Goal: Task Accomplishment & Management: Manage account settings

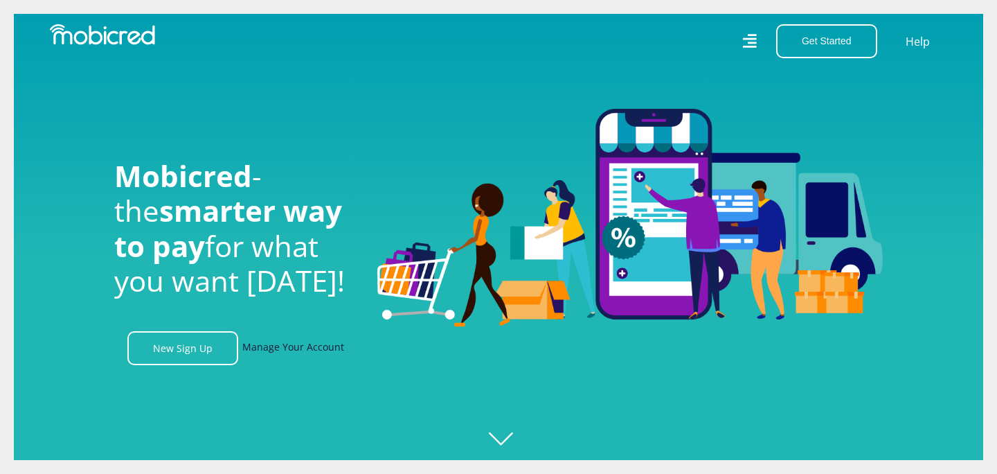
click at [298, 354] on link "Manage Your Account" at bounding box center [293, 348] width 102 height 34
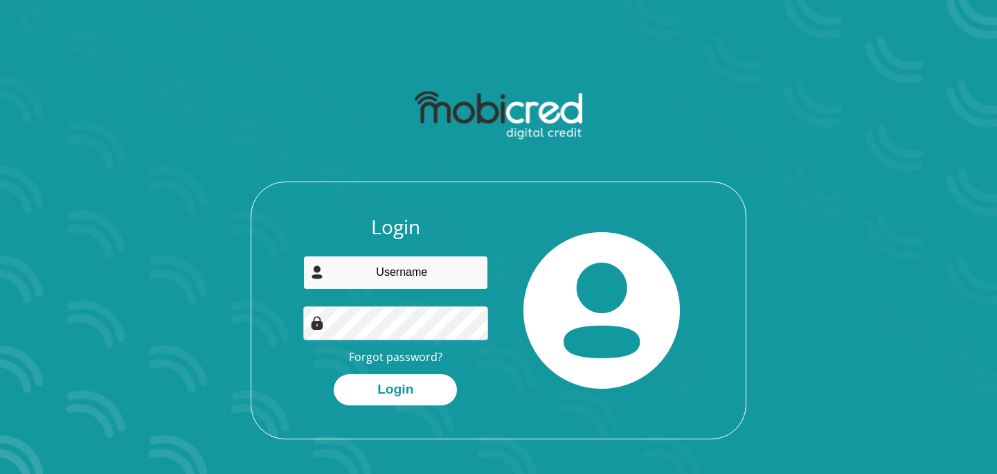
click at [369, 279] on input "email" at bounding box center [396, 273] width 186 height 34
type input "ndondozwelethu@gmail.com"
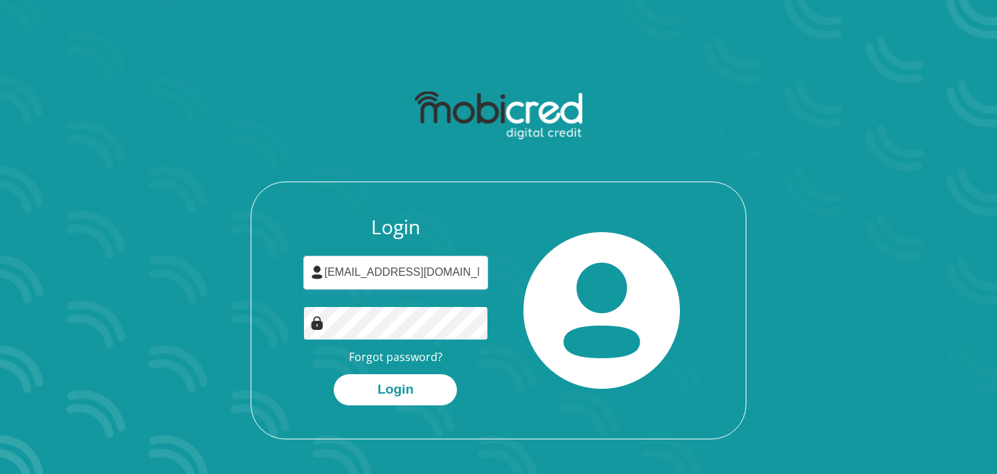
click at [334, 374] on button "Login" at bounding box center [395, 389] width 123 height 31
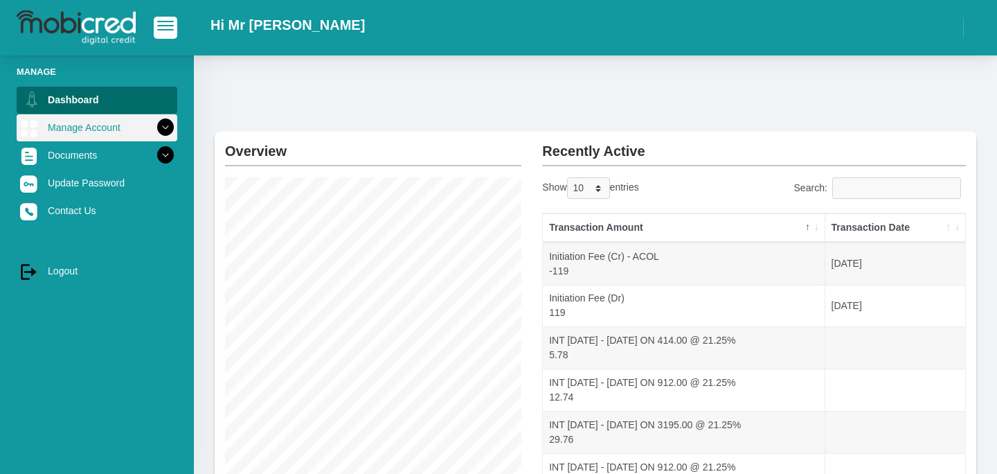
click at [87, 134] on link "Manage Account" at bounding box center [97, 127] width 161 height 26
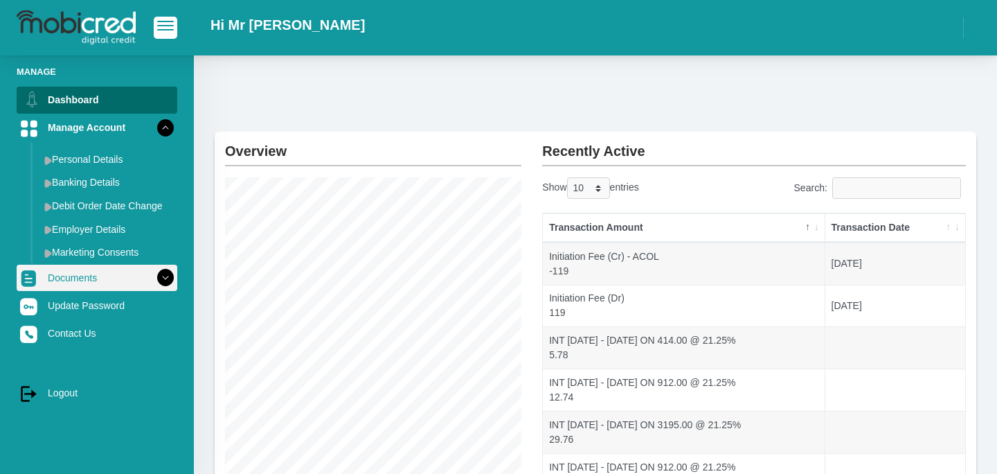
click at [103, 276] on link "Documents" at bounding box center [97, 278] width 161 height 26
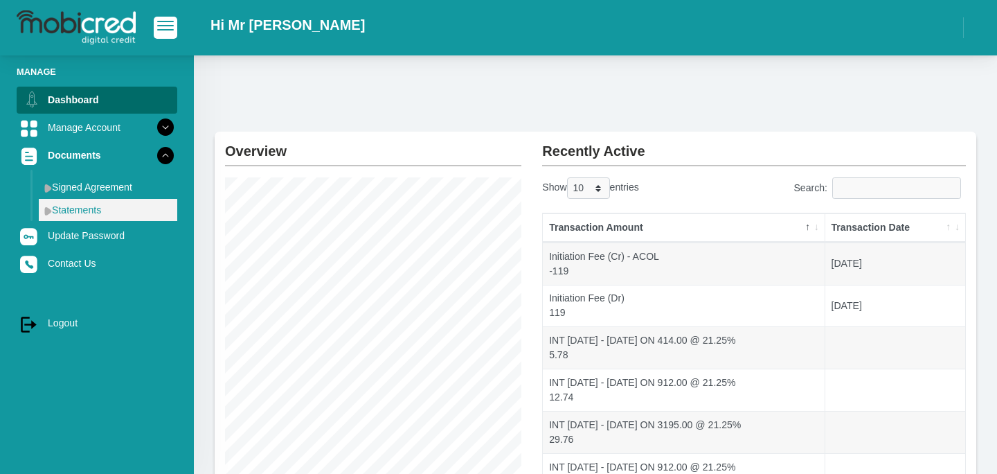
click at [80, 204] on link "Statements" at bounding box center [108, 210] width 139 height 22
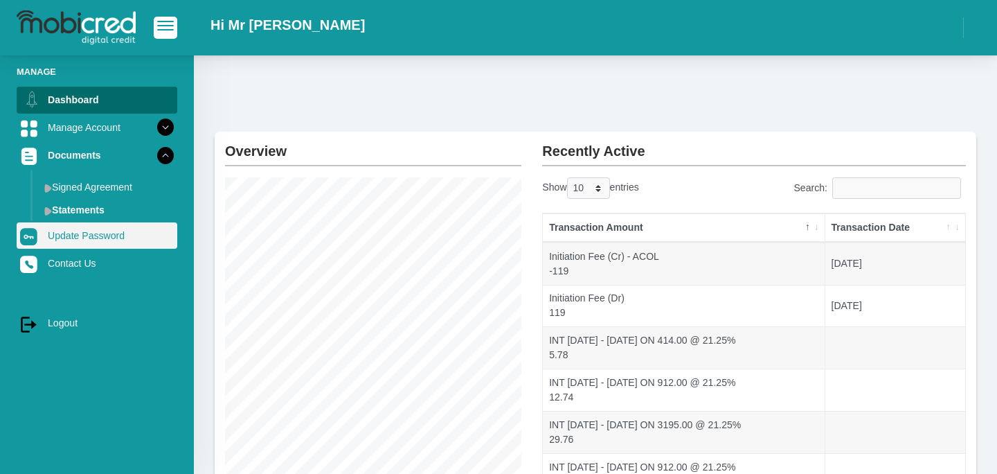
click at [87, 233] on link "Update Password" at bounding box center [97, 235] width 161 height 26
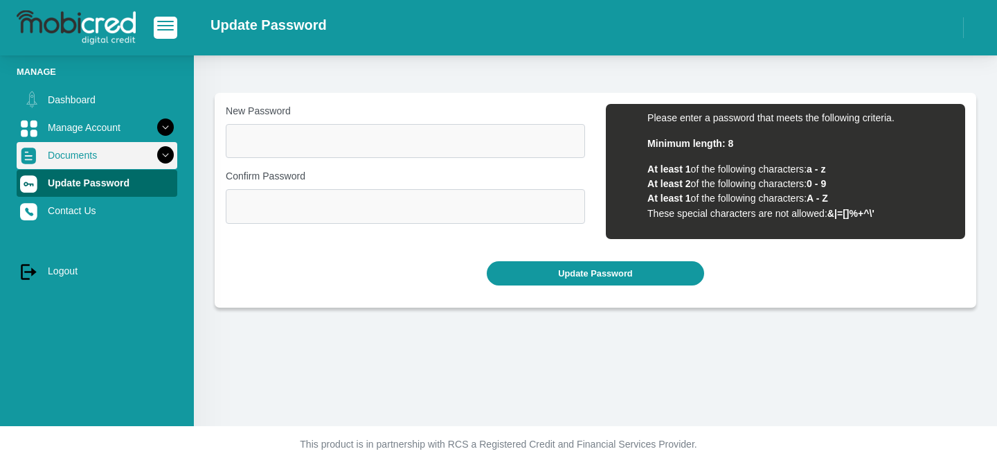
click at [71, 160] on link "Documents" at bounding box center [97, 155] width 161 height 26
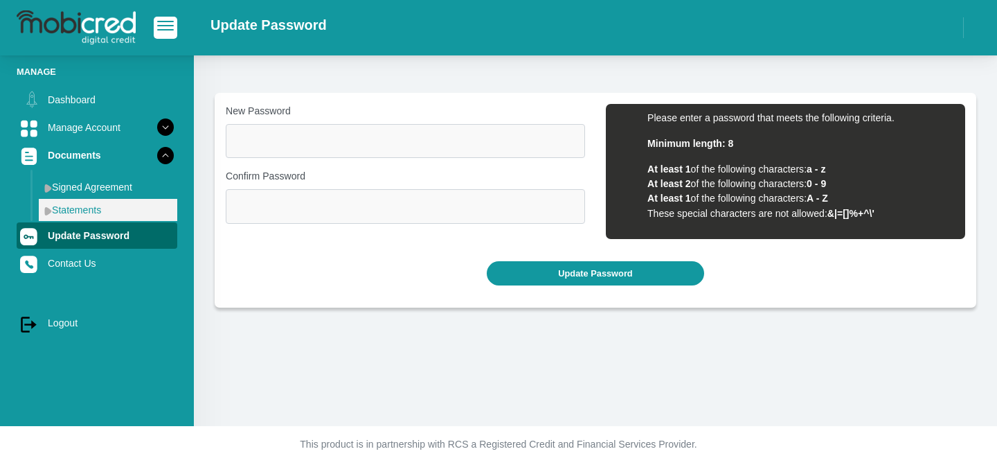
click at [74, 208] on link "Statements" at bounding box center [108, 210] width 139 height 22
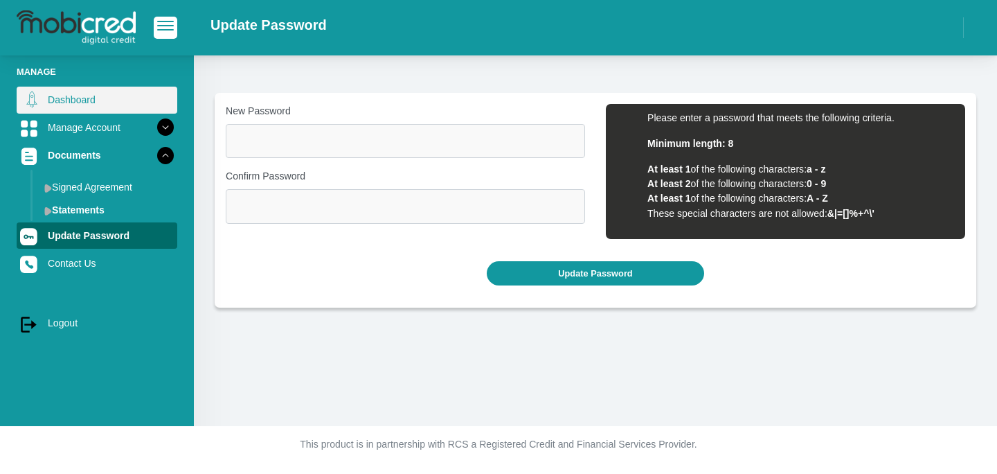
click at [73, 107] on link "Dashboard" at bounding box center [97, 100] width 161 height 26
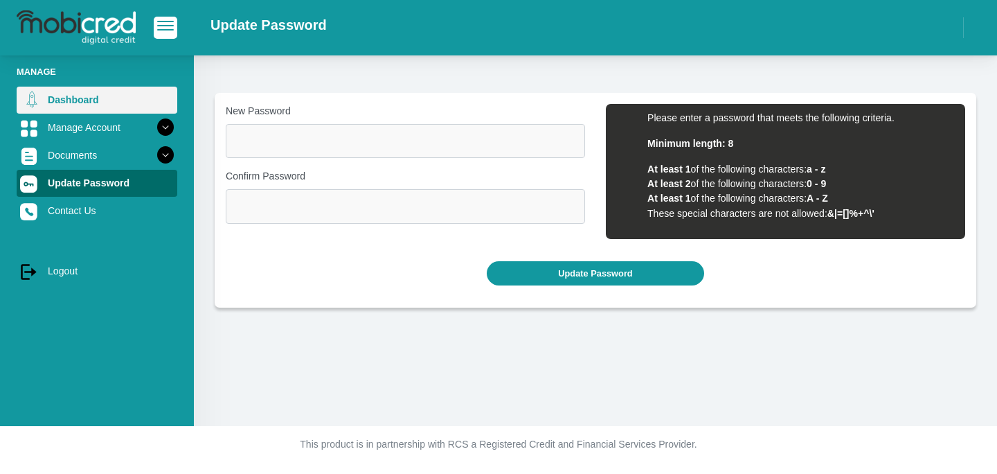
click at [105, 108] on link "Dashboard" at bounding box center [97, 100] width 161 height 26
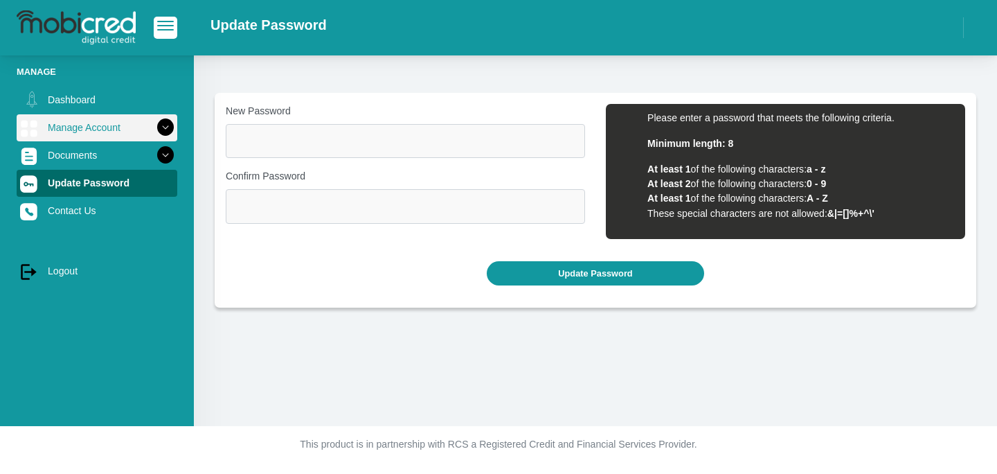
click at [88, 130] on link "Manage Account" at bounding box center [97, 127] width 161 height 26
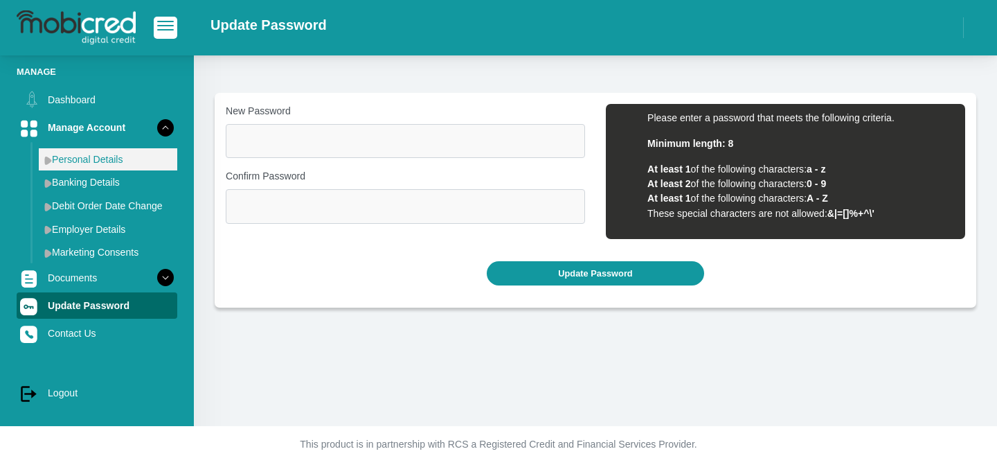
click at [108, 162] on link "Personal Details" at bounding box center [108, 159] width 139 height 22
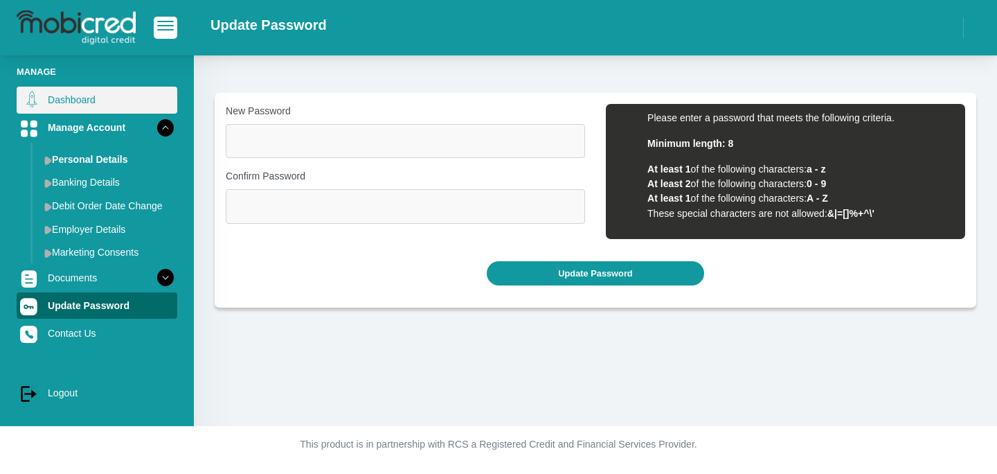
click at [96, 96] on link "Dashboard" at bounding box center [97, 100] width 161 height 26
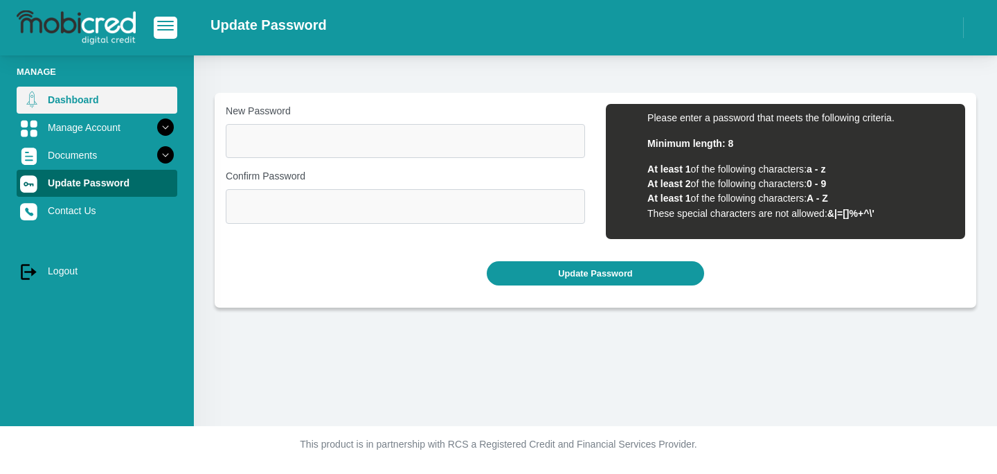
click at [83, 98] on link "Dashboard" at bounding box center [97, 100] width 161 height 26
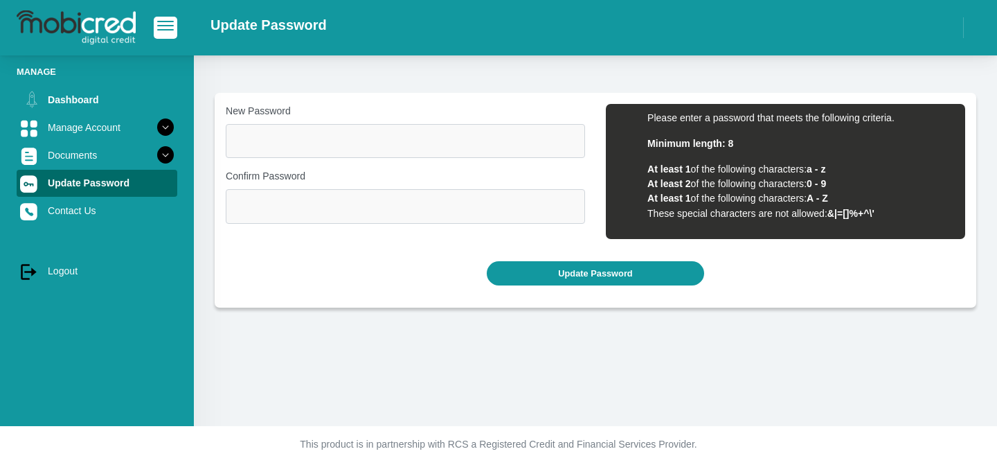
click at [81, 16] on img at bounding box center [76, 27] width 119 height 35
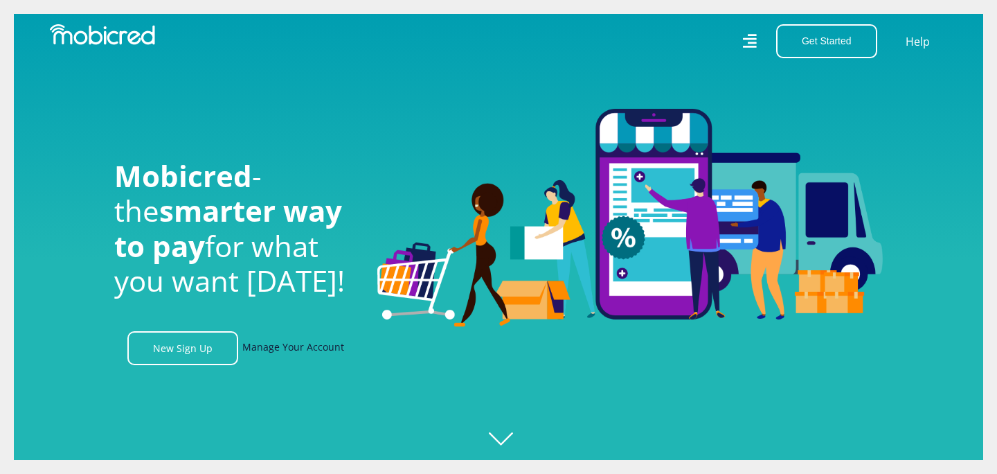
click at [325, 346] on link "Manage Your Account" at bounding box center [293, 348] width 102 height 34
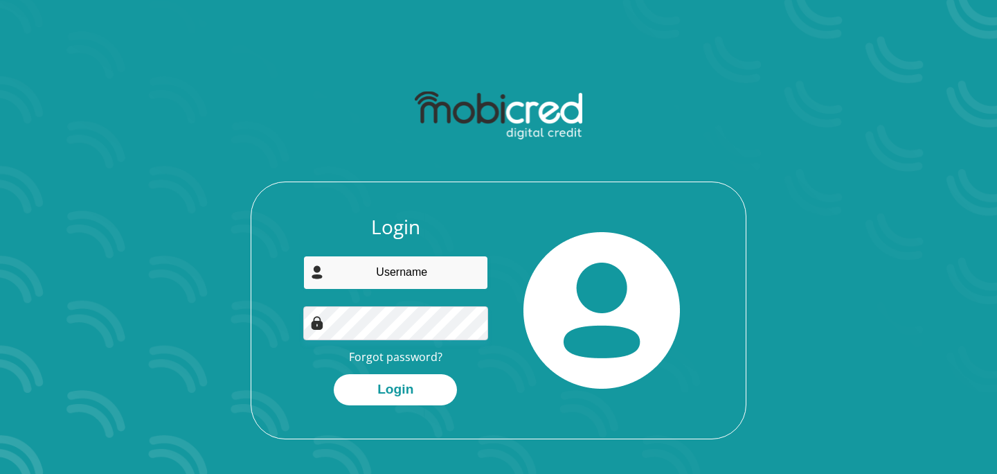
click at [416, 267] on input "email" at bounding box center [396, 273] width 186 height 34
type input "[EMAIL_ADDRESS][DOMAIN_NAME]"
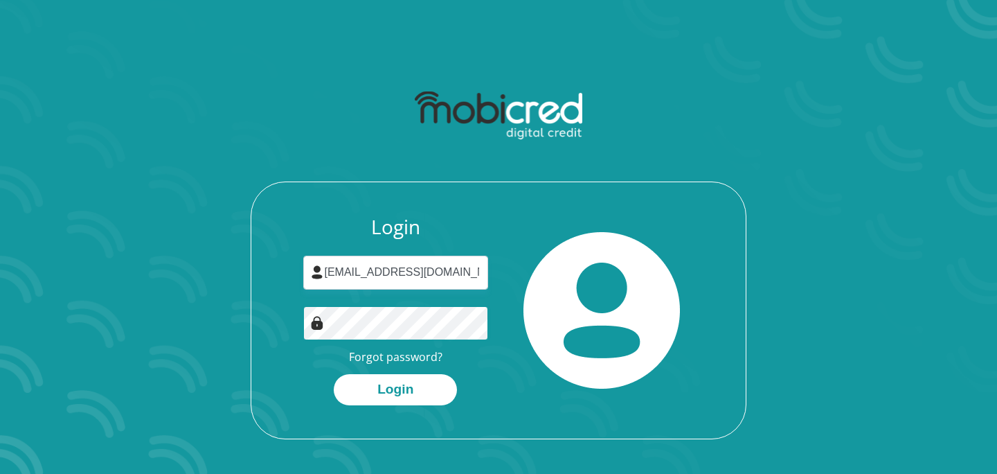
click at [334, 374] on button "Login" at bounding box center [395, 389] width 123 height 31
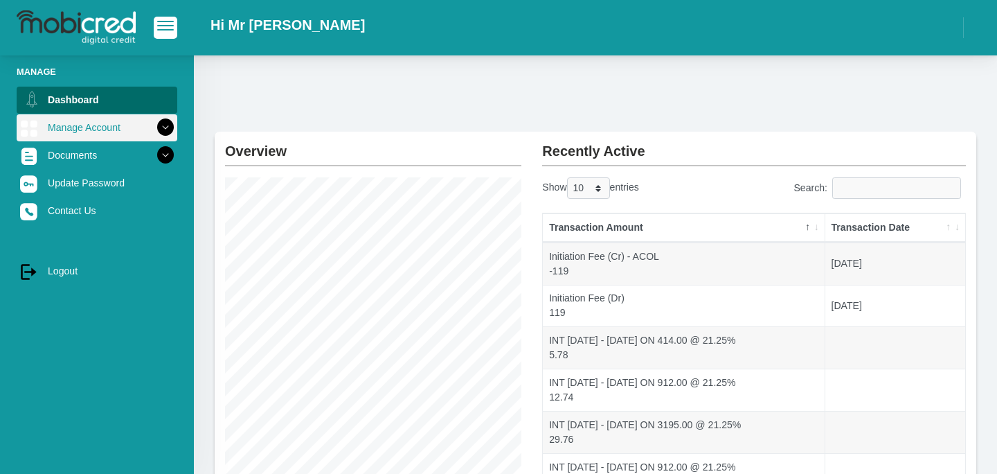
click at [85, 132] on link "Manage Account" at bounding box center [97, 127] width 161 height 26
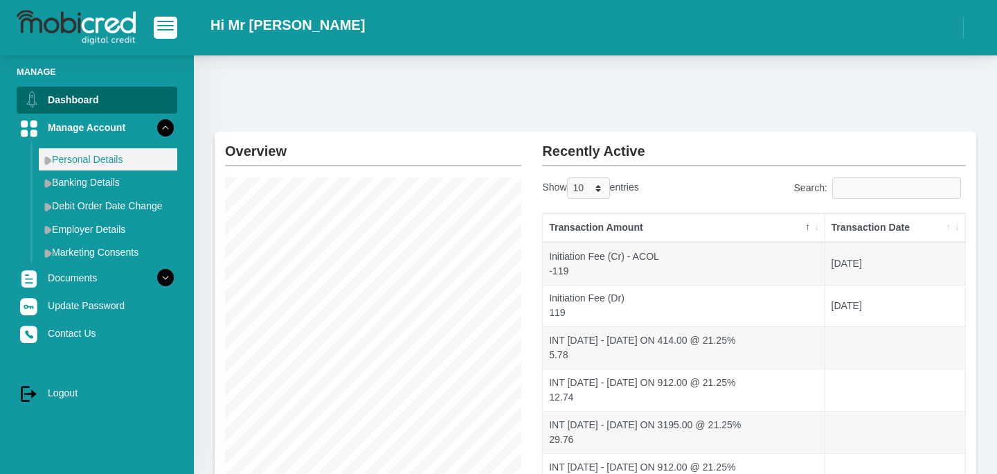
click at [118, 165] on link "Personal Details" at bounding box center [108, 159] width 139 height 22
click at [107, 158] on link "Personal Details" at bounding box center [108, 159] width 139 height 22
click at [44, 161] on img at bounding box center [48, 160] width 8 height 9
